Goal: Navigation & Orientation: Find specific page/section

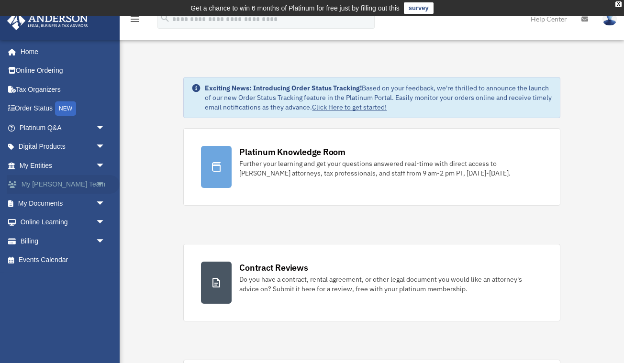
click at [98, 182] on span "arrow_drop_down" at bounding box center [105, 185] width 19 height 20
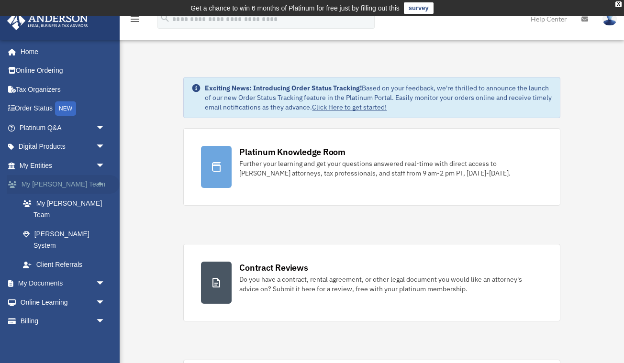
click at [98, 182] on span "arrow_drop_up" at bounding box center [105, 185] width 19 height 20
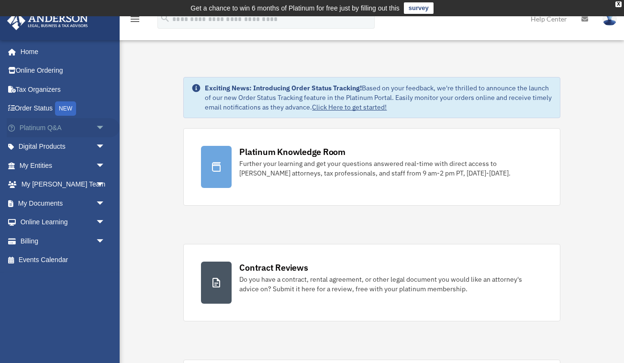
click at [100, 126] on span "arrow_drop_down" at bounding box center [105, 128] width 19 height 20
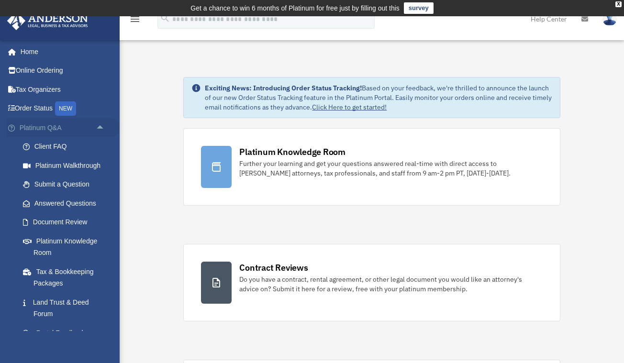
click at [100, 126] on span "arrow_drop_up" at bounding box center [105, 128] width 19 height 20
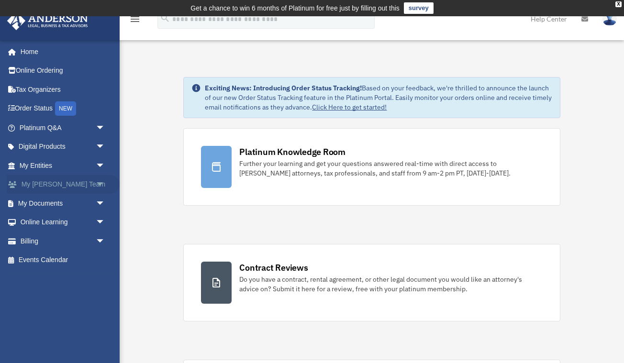
click at [100, 181] on span "arrow_drop_down" at bounding box center [105, 185] width 19 height 20
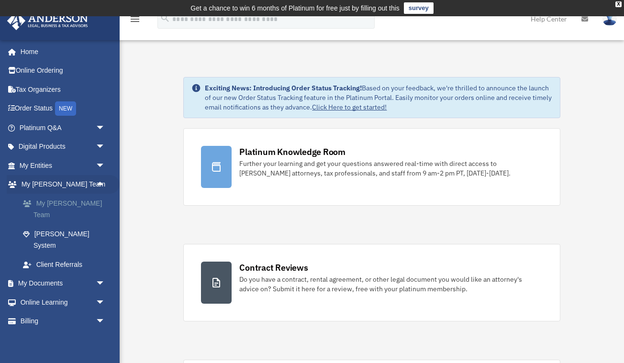
click at [71, 201] on link "My [PERSON_NAME] Team" at bounding box center [66, 209] width 106 height 31
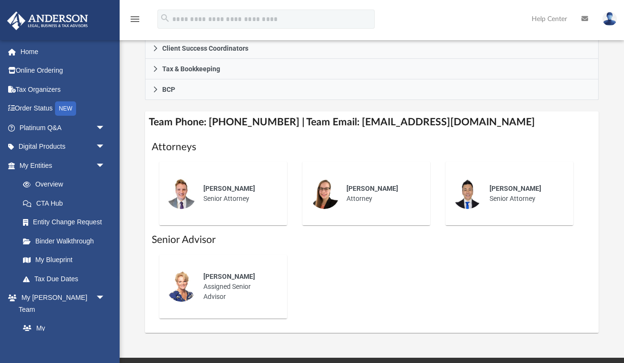
scroll to position [352, 0]
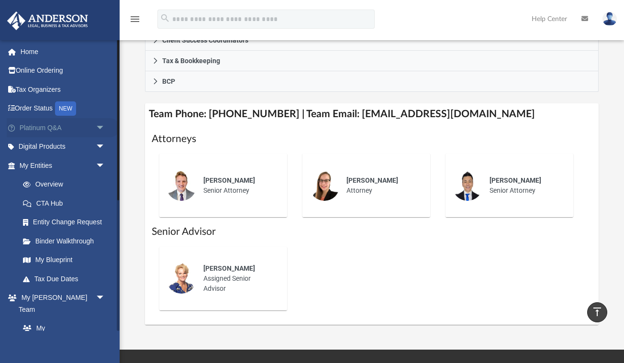
click at [101, 124] on span "arrow_drop_down" at bounding box center [105, 128] width 19 height 20
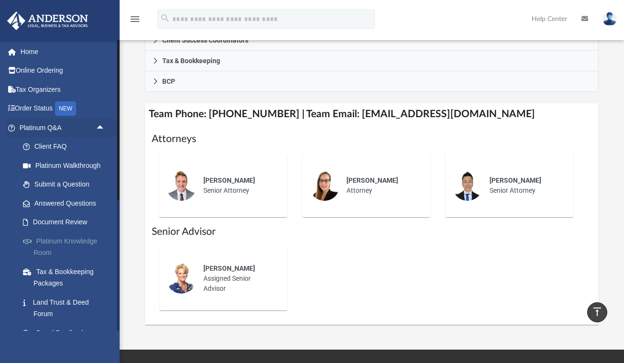
click at [59, 241] on link "Platinum Knowledge Room" at bounding box center [66, 247] width 106 height 31
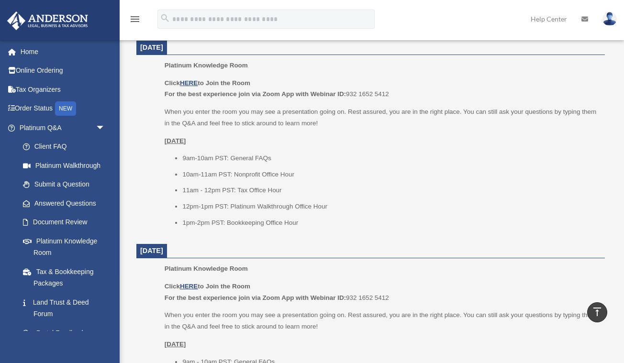
scroll to position [423, 0]
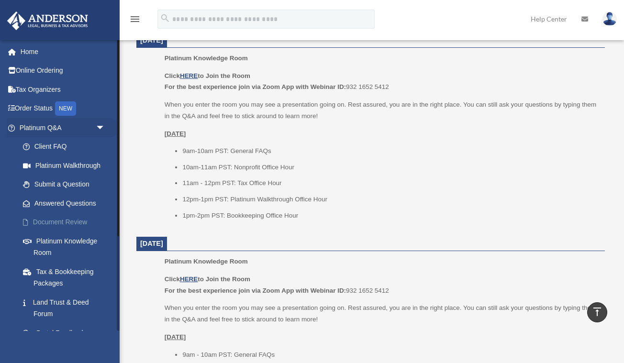
click at [61, 221] on link "Document Review" at bounding box center [66, 222] width 106 height 19
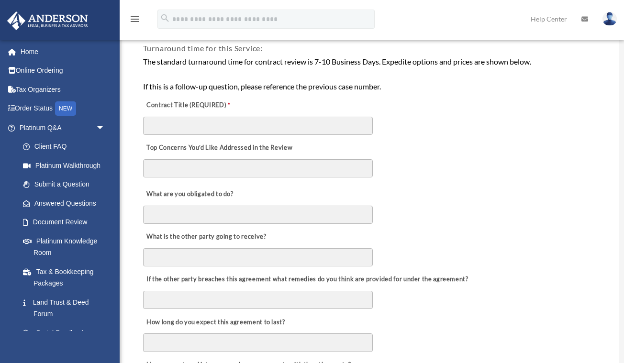
click at [519, 199] on div "What are you obligated to do?" at bounding box center [371, 203] width 458 height 43
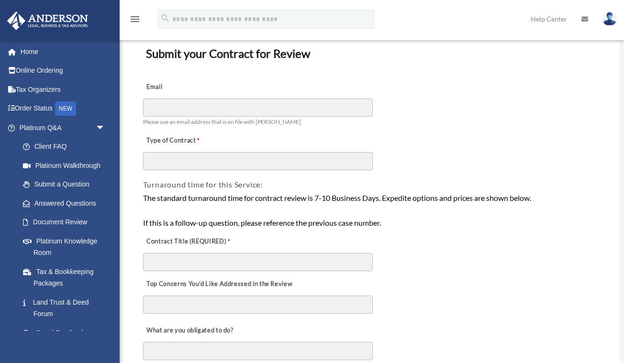
scroll to position [66, 0]
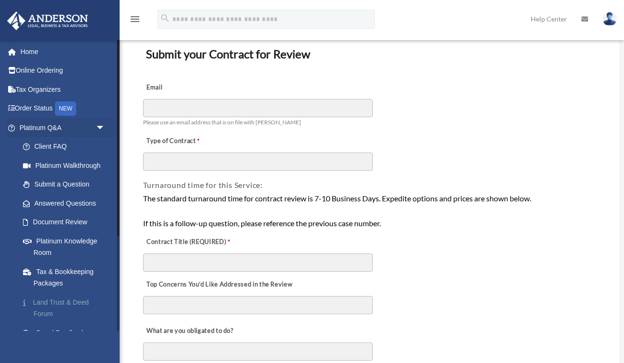
click at [51, 295] on link "Land Trust & Deed Forum" at bounding box center [66, 308] width 106 height 31
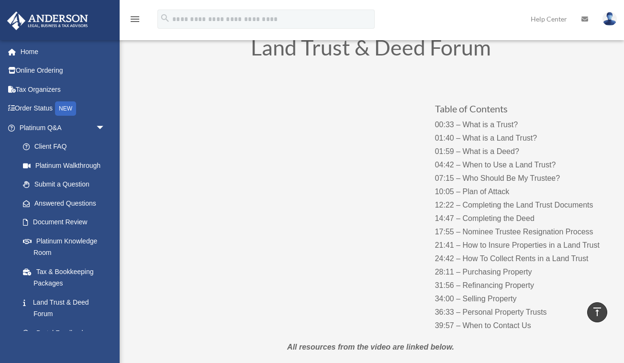
scroll to position [61, 0]
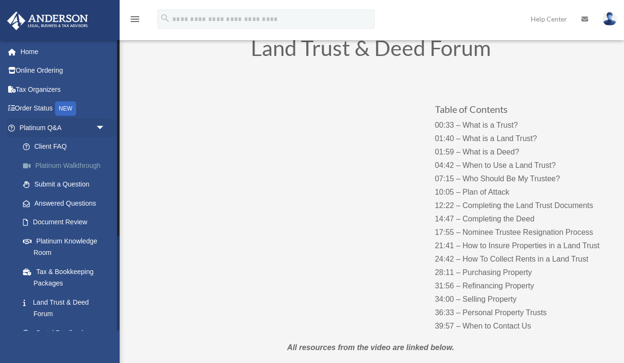
click at [59, 164] on link "Platinum Walkthrough" at bounding box center [66, 165] width 106 height 19
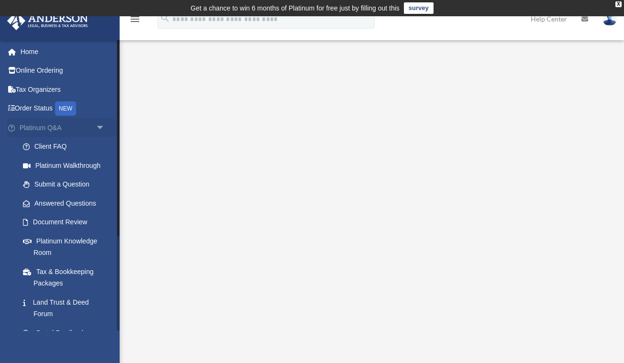
click at [100, 126] on span "arrow_drop_down" at bounding box center [105, 128] width 19 height 20
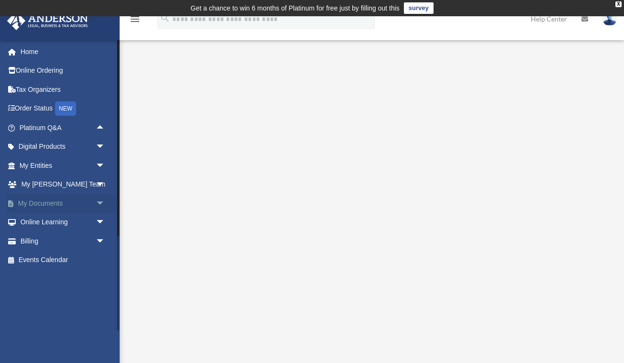
click at [101, 201] on span "arrow_drop_down" at bounding box center [105, 204] width 19 height 20
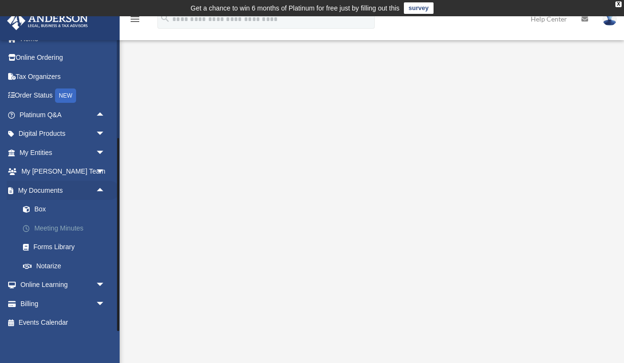
scroll to position [12, 0]
click at [60, 244] on link "Forms Library" at bounding box center [66, 247] width 106 height 19
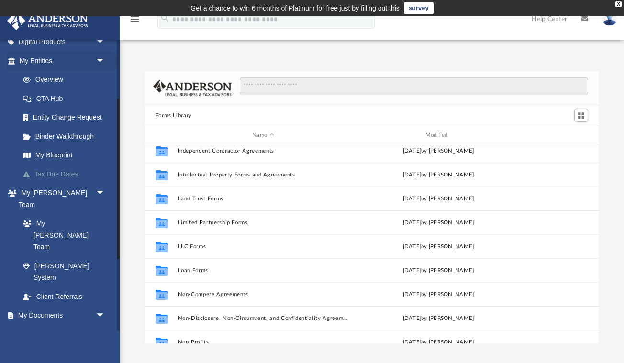
scroll to position [107, 0]
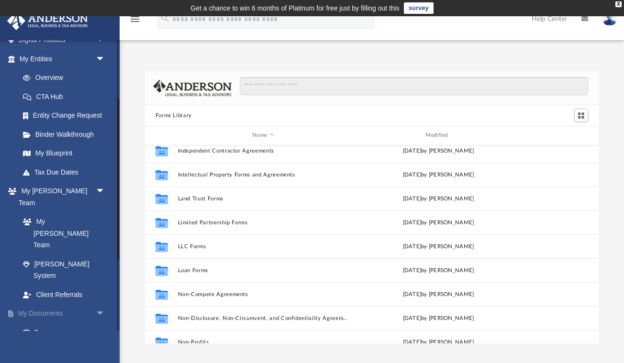
click at [98, 304] on span "arrow_drop_down" at bounding box center [105, 314] width 19 height 20
click at [98, 304] on span "arrow_drop_up" at bounding box center [105, 314] width 19 height 20
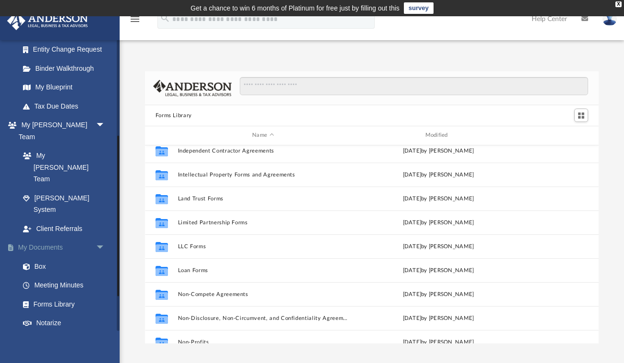
scroll to position [174, 0]
click at [40, 256] on link "Box" at bounding box center [66, 265] width 106 height 19
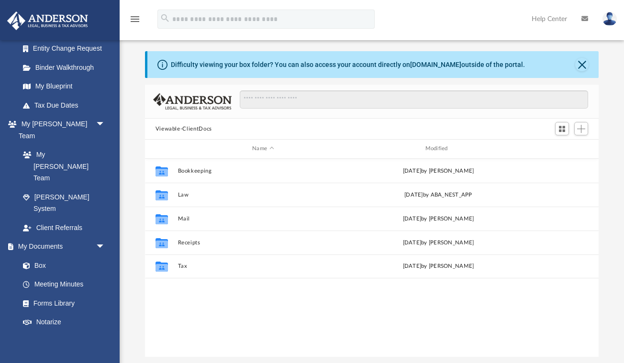
scroll to position [16, 0]
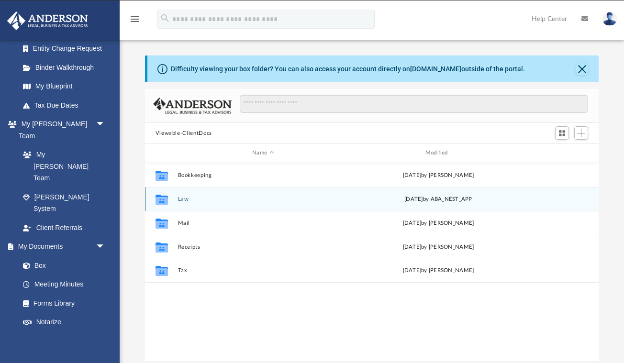
click at [182, 198] on button "Law" at bounding box center [263, 199] width 171 height 6
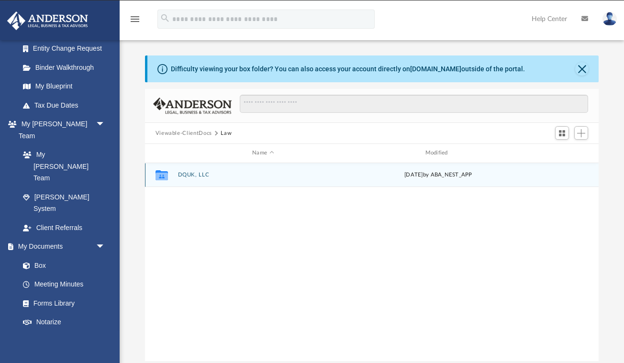
click at [189, 175] on button "DQUK, LLC" at bounding box center [263, 175] width 171 height 6
click at [189, 175] on button "Initial Docs" at bounding box center [263, 175] width 171 height 6
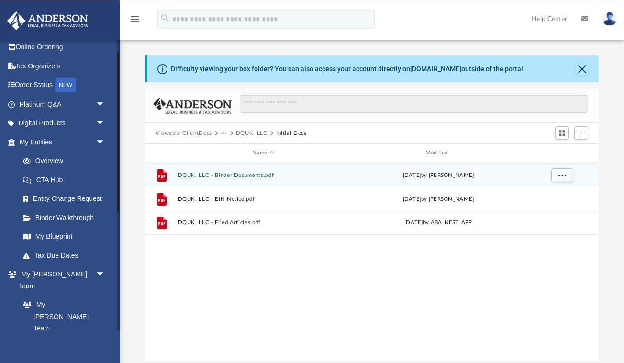
scroll to position [21, 0]
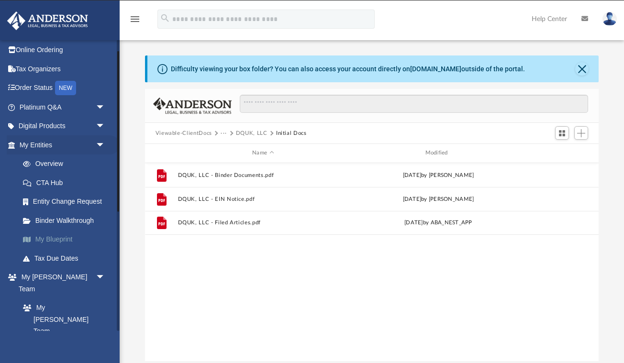
click at [46, 237] on link "My Blueprint" at bounding box center [66, 239] width 106 height 19
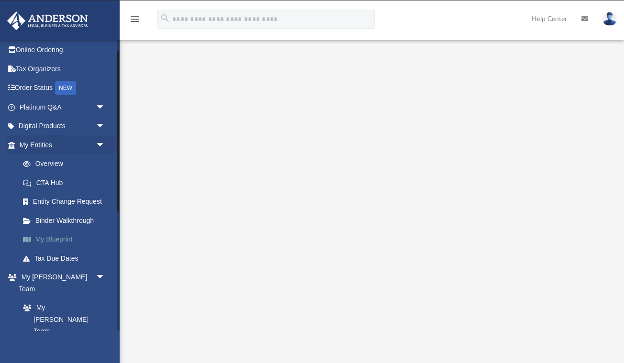
click at [55, 237] on link "My Blueprint" at bounding box center [66, 239] width 106 height 19
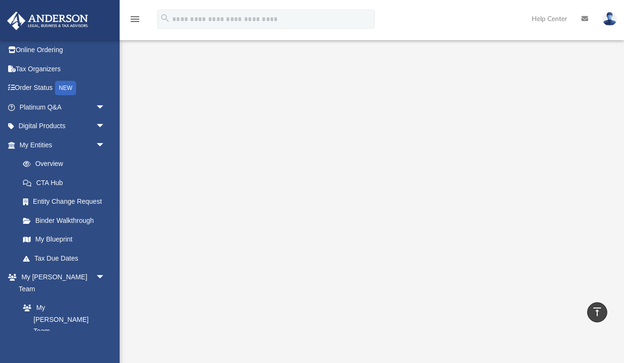
scroll to position [66, 0]
click at [613, 21] on img at bounding box center [610, 19] width 14 height 14
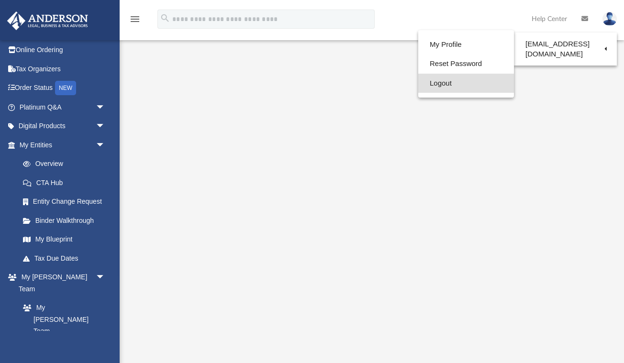
click at [423, 84] on link "Logout" at bounding box center [466, 84] width 96 height 20
